Goal: Use online tool/utility: Utilize a website feature to perform a specific function

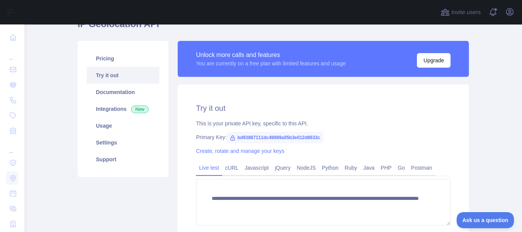
scroll to position [131, 0]
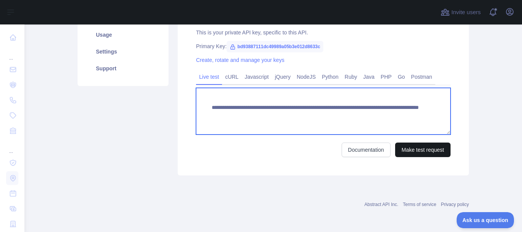
drag, startPoint x: 408, startPoint y: 132, endPoint x: 410, endPoint y: 149, distance: 17.4
click at [410, 149] on form "**********" at bounding box center [323, 122] width 255 height 69
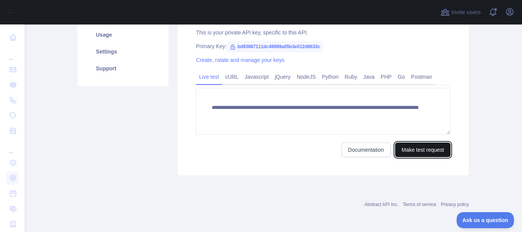
click at [410, 149] on button "Make test request" at bounding box center [422, 150] width 55 height 15
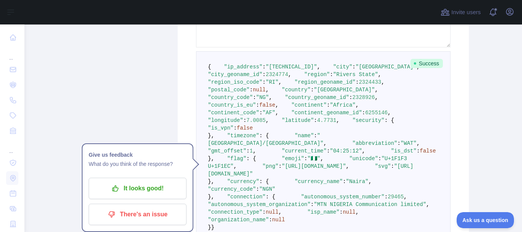
scroll to position [211, 0]
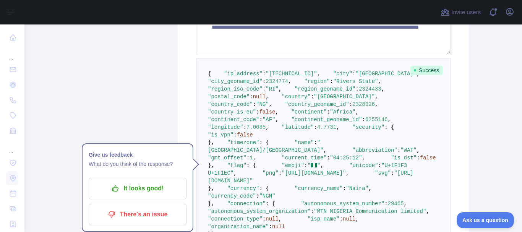
click at [291, 115] on span ""continent"" at bounding box center [308, 112] width 35 height 6
click at [230, 107] on span ""country_code"" at bounding box center [230, 104] width 45 height 6
click at [282, 100] on span ""country"" at bounding box center [296, 97] width 29 height 6
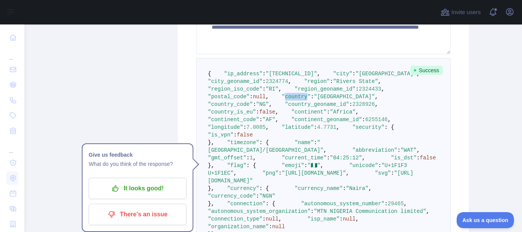
click at [282, 100] on span ""country"" at bounding box center [296, 97] width 29 height 6
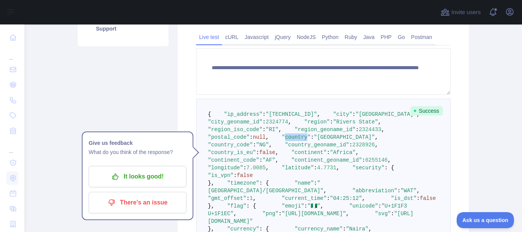
scroll to position [157, 0]
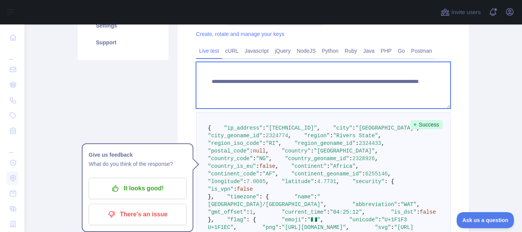
click at [398, 88] on textarea "**********" at bounding box center [323, 85] width 255 height 47
paste textarea "**********"
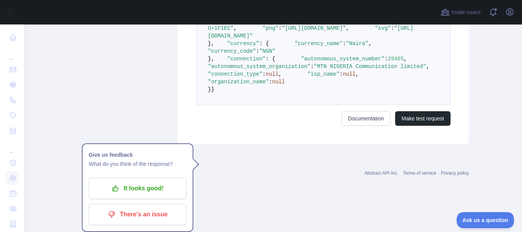
scroll to position [481, 0]
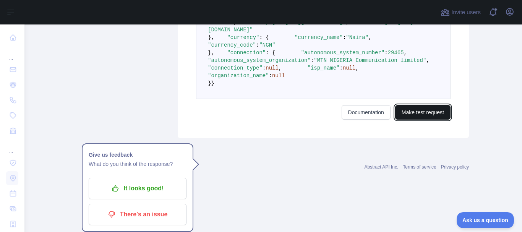
click at [418, 120] on button "Make test request" at bounding box center [422, 112] width 55 height 15
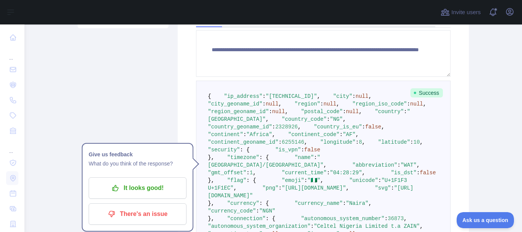
scroll to position [189, 0]
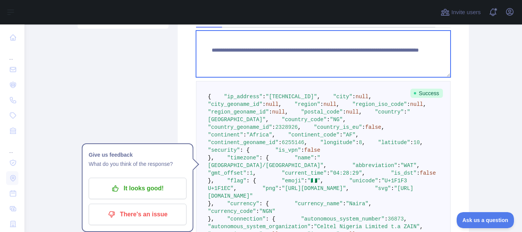
click at [397, 56] on textarea "**********" at bounding box center [323, 54] width 255 height 47
paste textarea "**********"
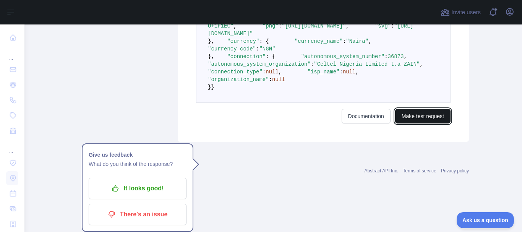
click at [407, 124] on button "Make test request" at bounding box center [422, 116] width 55 height 15
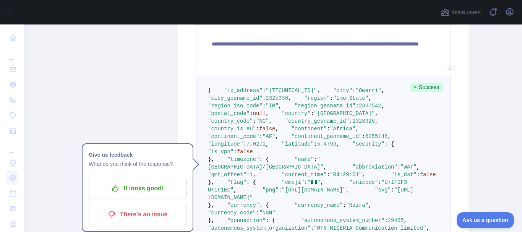
scroll to position [218, 0]
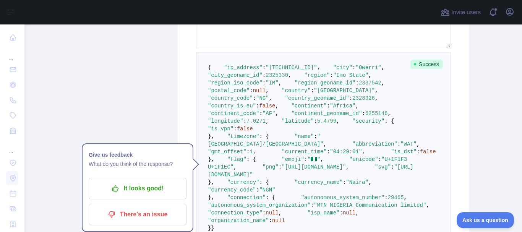
click at [245, 102] on pre "{ "ip_address" : "[TECHNICAL_ID]" , "city" : "Owerri" , "city_geoname_id" : 232…" at bounding box center [323, 148] width 255 height 192
click at [251, 102] on pre "{ "ip_address" : "[TECHNICAL_ID]" , "city" : "Owerri" , "city_geoname_id" : 232…" at bounding box center [323, 148] width 255 height 192
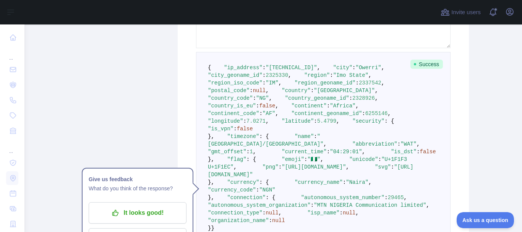
scroll to position [250, 0]
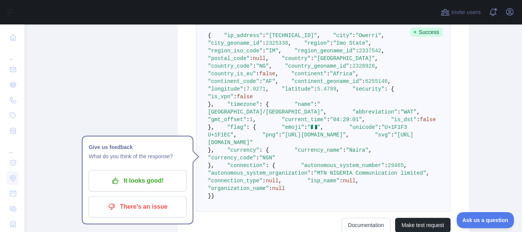
click at [291, 77] on span ""continent"" at bounding box center [308, 74] width 35 height 6
click at [232, 92] on span ""longitude"" at bounding box center [225, 89] width 35 height 6
copy span "longitude"
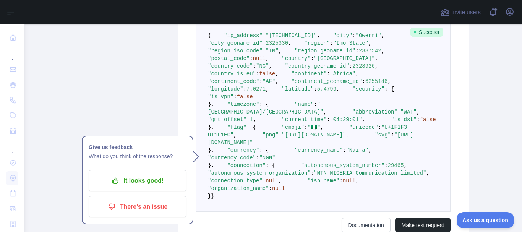
click at [247, 54] on span ""region_iso_code"" at bounding box center [235, 51] width 55 height 6
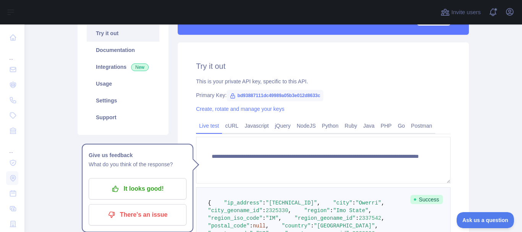
scroll to position [83, 0]
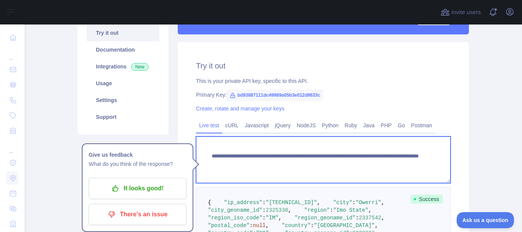
drag, startPoint x: 406, startPoint y: 164, endPoint x: 357, endPoint y: 161, distance: 49.8
click at [357, 161] on textarea "**********" at bounding box center [323, 160] width 255 height 47
paste textarea
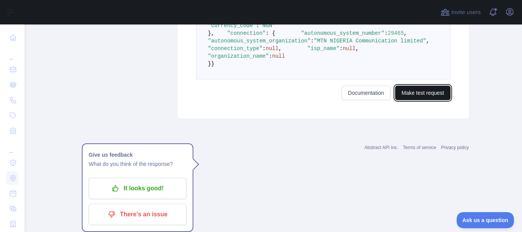
click at [423, 100] on button "Make test request" at bounding box center [422, 93] width 55 height 15
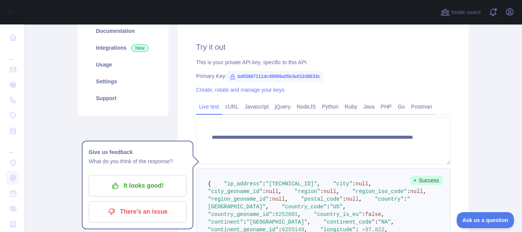
scroll to position [99, 0]
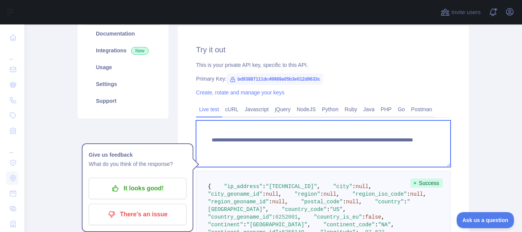
click at [383, 146] on textarea "**********" at bounding box center [323, 143] width 255 height 47
paste textarea "**********"
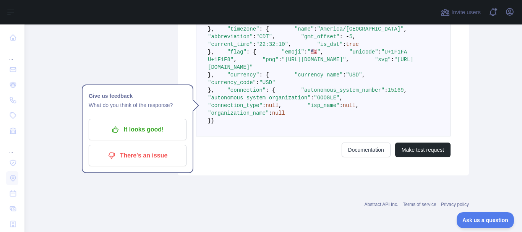
scroll to position [447, 0]
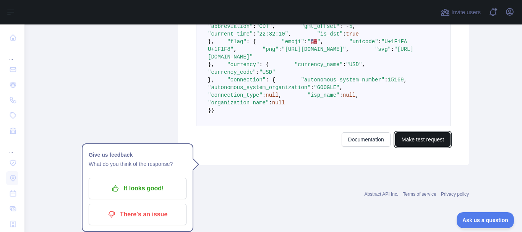
click at [423, 147] on button "Make test request" at bounding box center [422, 139] width 55 height 15
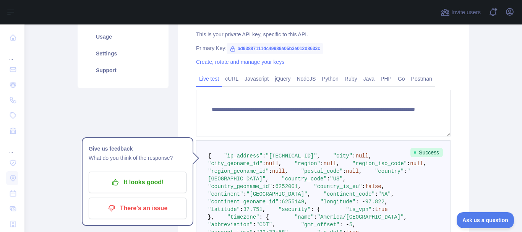
scroll to position [95, 0]
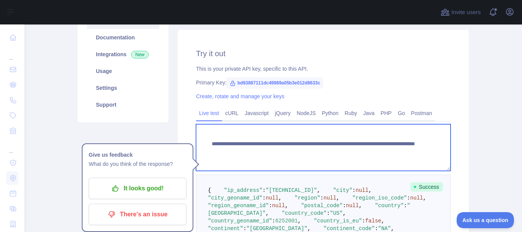
drag, startPoint x: 392, startPoint y: 153, endPoint x: 355, endPoint y: 153, distance: 37.1
click at [355, 153] on textarea "**********" at bounding box center [323, 147] width 255 height 47
paste textarea "*********"
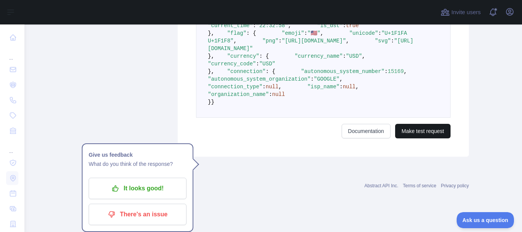
scroll to position [455, 0]
click at [401, 138] on button "Make test request" at bounding box center [422, 131] width 55 height 15
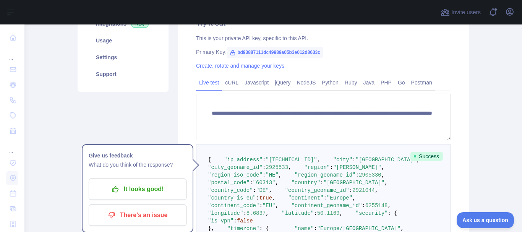
scroll to position [127, 0]
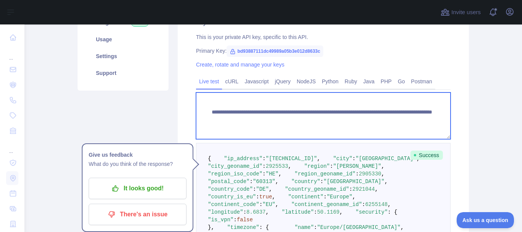
drag, startPoint x: 410, startPoint y: 119, endPoint x: 354, endPoint y: 120, distance: 56.2
click at [354, 120] on textarea "**********" at bounding box center [323, 116] width 255 height 47
paste textarea
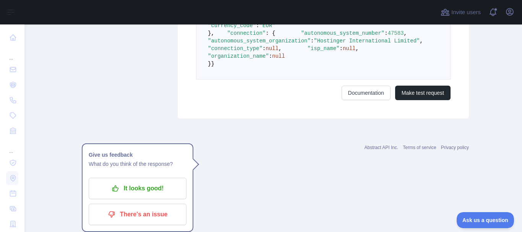
scroll to position [501, 0]
click at [406, 100] on button "Make test request" at bounding box center [422, 93] width 55 height 15
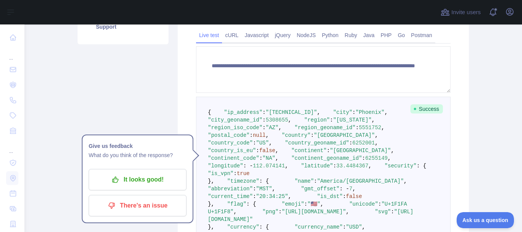
scroll to position [164, 0]
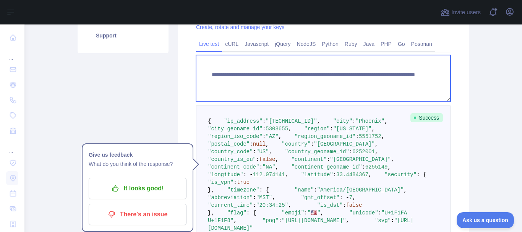
drag, startPoint x: 389, startPoint y: 82, endPoint x: 355, endPoint y: 89, distance: 34.4
click at [355, 89] on textarea "**********" at bounding box center [323, 78] width 255 height 47
paste textarea "**"
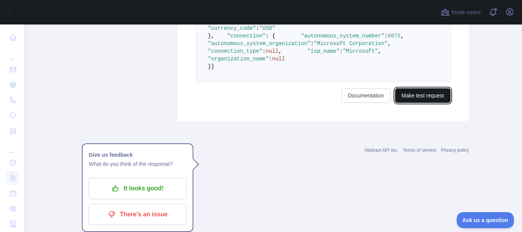
click at [409, 103] on button "Make test request" at bounding box center [422, 95] width 55 height 15
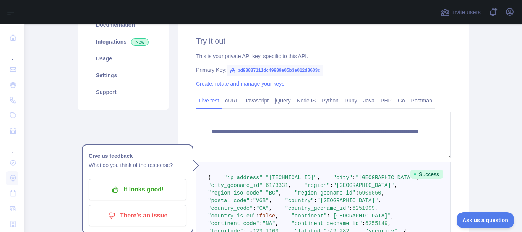
scroll to position [109, 0]
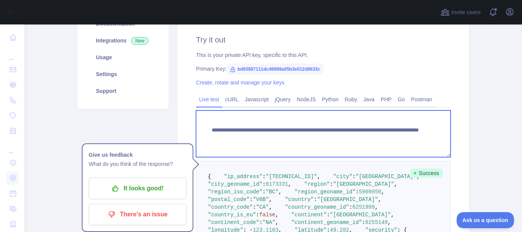
drag, startPoint x: 394, startPoint y: 141, endPoint x: 355, endPoint y: 138, distance: 38.7
click at [355, 138] on textarea "**********" at bounding box center [323, 134] width 255 height 47
paste textarea
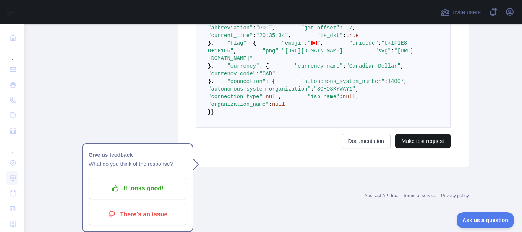
type textarea "**********"
click at [418, 148] on button "Make test request" at bounding box center [422, 141] width 55 height 15
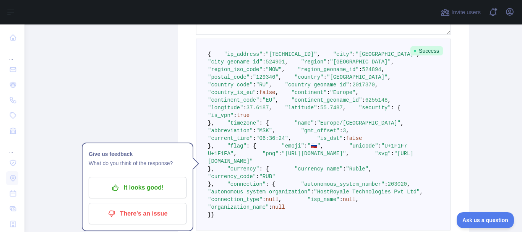
scroll to position [216, 0]
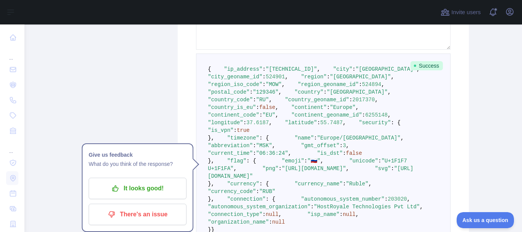
click at [327, 95] on span ""[GEOGRAPHIC_DATA]"" at bounding box center [357, 92] width 61 height 6
click at [259, 198] on pre "{ "ip_address" : "[TECHNICAL_ID]" , "city" : "[GEOGRAPHIC_DATA]" , "city_geonam…" at bounding box center [323, 150] width 255 height 192
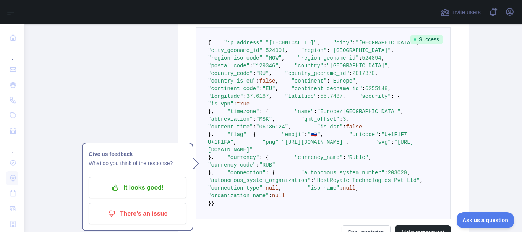
scroll to position [243, 0]
click at [239, 99] on span ""longitude"" at bounding box center [225, 96] width 35 height 6
copy span "longitude"
click at [285, 99] on span ""latitude"" at bounding box center [301, 96] width 32 height 6
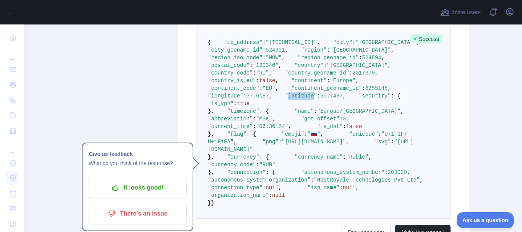
click at [285, 99] on span ""latitude"" at bounding box center [301, 96] width 32 height 6
copy span "latitude"
click at [234, 107] on span ""is_vpn"" at bounding box center [221, 104] width 26 height 6
copy span "is_vpn"
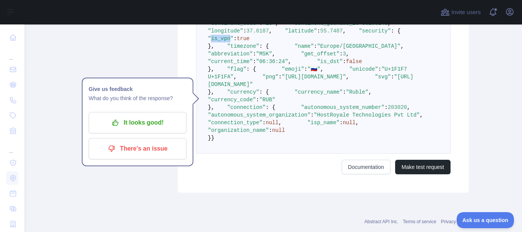
scroll to position [311, 0]
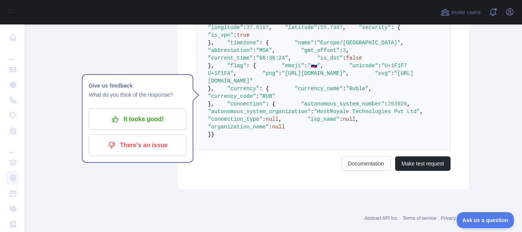
click at [234, 46] on span ""timezone"" at bounding box center [243, 43] width 32 height 6
copy span "timezone"
click at [317, 46] on span ""Europe/[GEOGRAPHIC_DATA]"" at bounding box center [358, 43] width 83 height 6
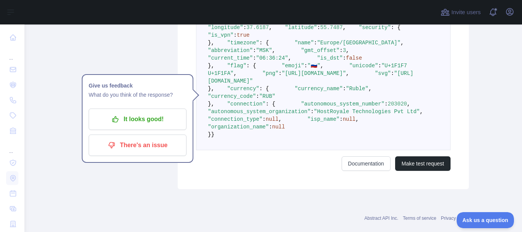
click at [301, 54] on span ""gmt_offset"" at bounding box center [320, 50] width 39 height 6
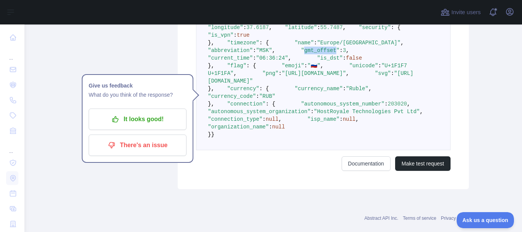
click at [301, 54] on span ""gmt_offset"" at bounding box center [320, 50] width 39 height 6
copy span "gmt_offset"
click at [317, 61] on span ""is_dst"" at bounding box center [330, 58] width 26 height 6
click at [244, 61] on span ""current_time"" at bounding box center [230, 58] width 45 height 6
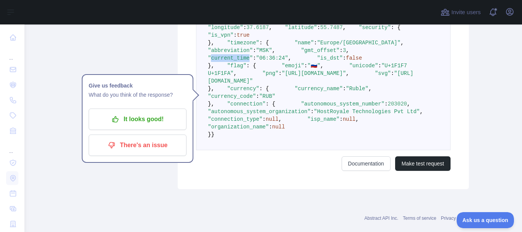
click at [244, 61] on span ""current_time"" at bounding box center [230, 58] width 45 height 6
copy span "current_time"
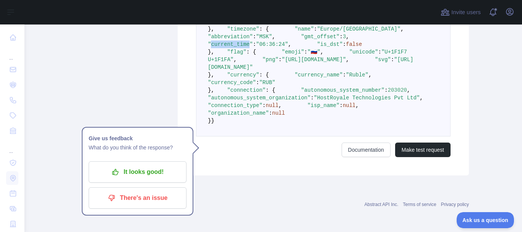
scroll to position [427, 0]
click at [230, 113] on pre "{ "ip_address" : "[TECHNICAL_ID]" , "city" : "[GEOGRAPHIC_DATA]" , "city_geonam…" at bounding box center [323, 41] width 255 height 192
copy span "currency"
click at [295, 78] on span ""currency_name"" at bounding box center [319, 75] width 48 height 6
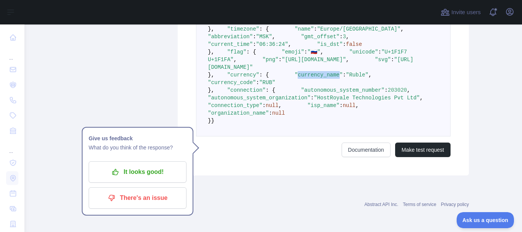
click at [295, 78] on span ""currency_name"" at bounding box center [319, 75] width 48 height 6
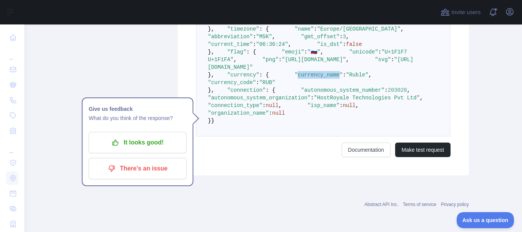
scroll to position [398, 0]
copy span "currency_name"
click at [255, 86] on span ""currency_code"" at bounding box center [232, 83] width 48 height 6
copy span "currency_code"
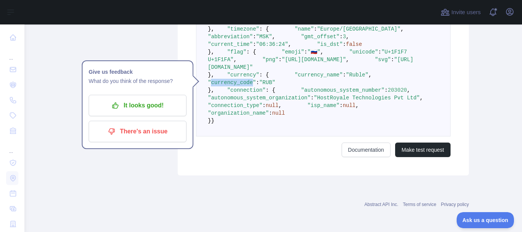
scroll to position [501, 0]
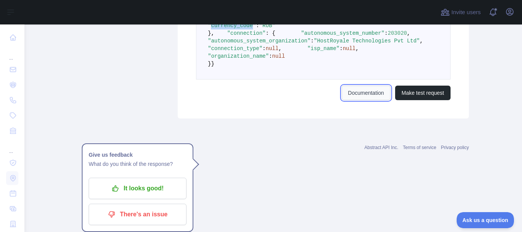
click at [356, 100] on link "Documentation" at bounding box center [366, 93] width 49 height 15
